Goal: Task Accomplishment & Management: Use online tool/utility

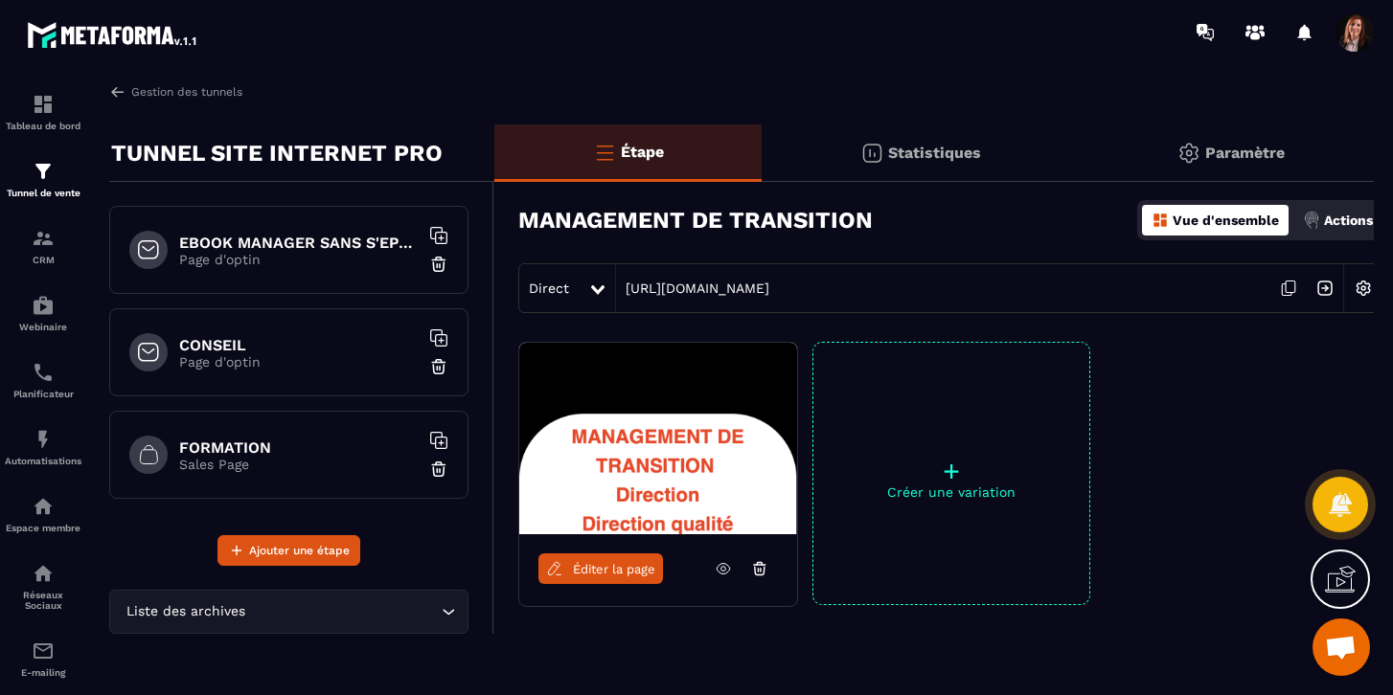
scroll to position [2492, 0]
click at [44, 164] on img at bounding box center [43, 171] width 23 height 23
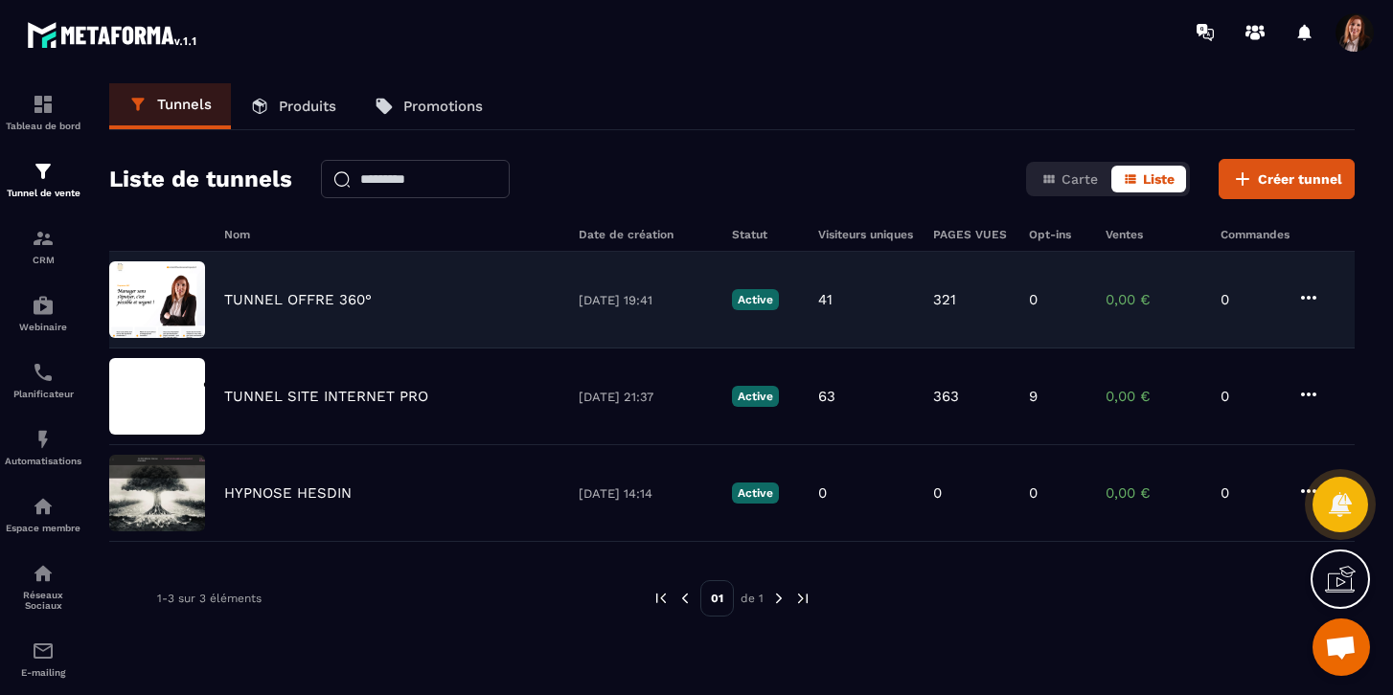
click at [295, 299] on p "TUNNEL OFFRE 360°" at bounding box center [298, 299] width 148 height 17
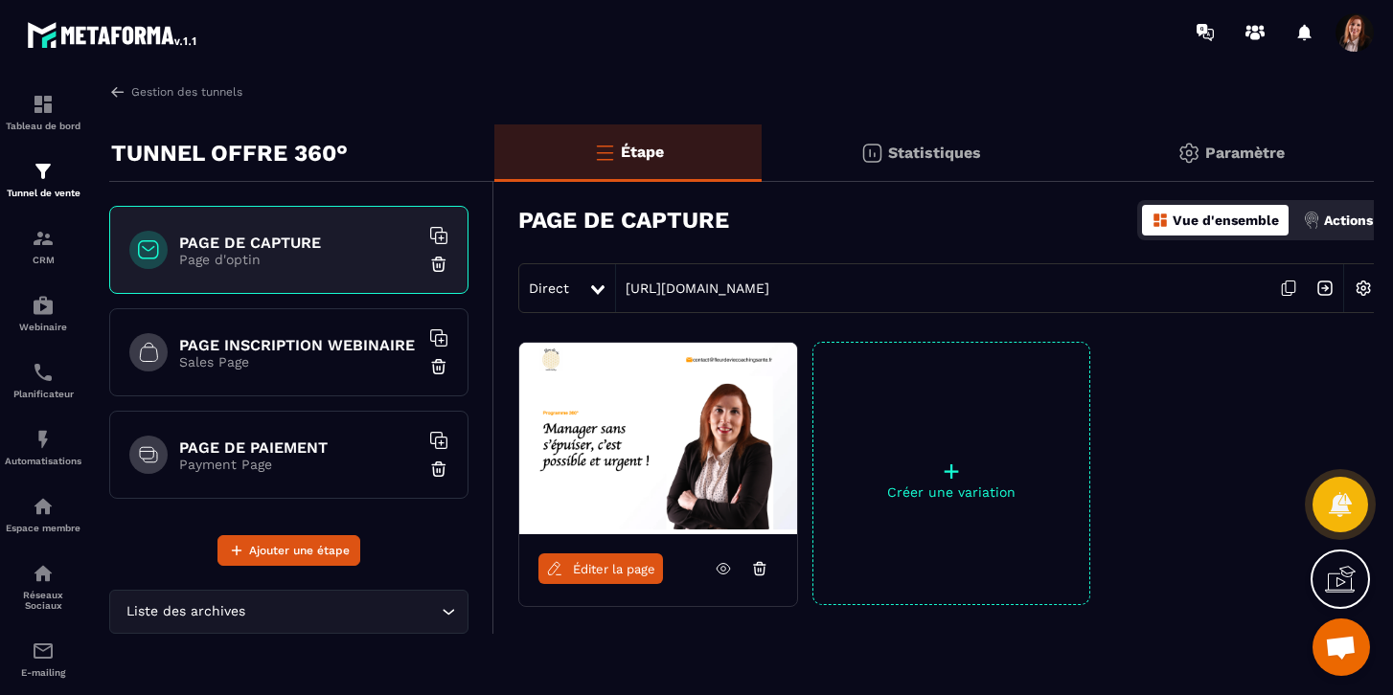
click at [611, 577] on link "Éditer la page" at bounding box center [600, 569] width 125 height 31
